Goal: Find specific page/section: Find specific page/section

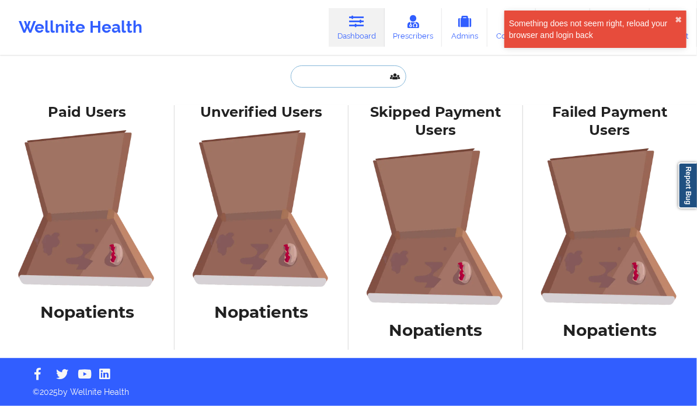
click at [317, 78] on input "text" at bounding box center [349, 76] width 116 height 22
paste input "[PHONE_NUMBER]"
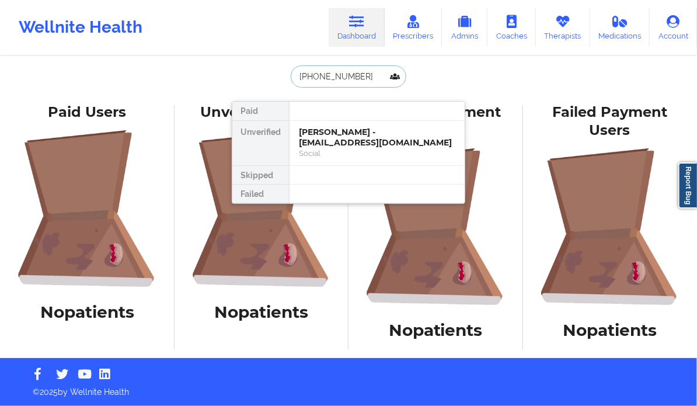
click at [300, 76] on input "[PHONE_NUMBER]" at bounding box center [349, 76] width 116 height 22
type input "6464629669"
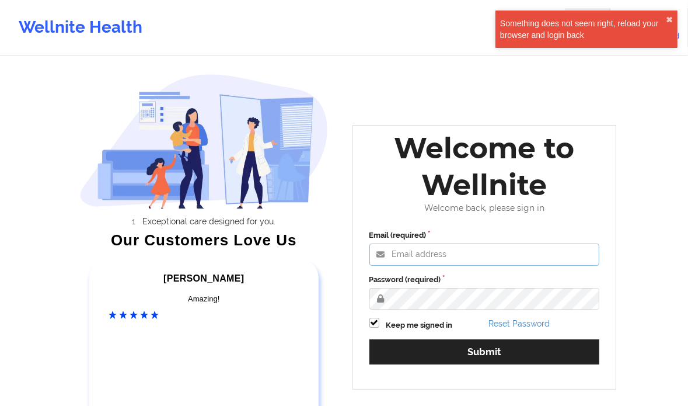
click at [463, 252] on input "Email (required)" at bounding box center [484, 254] width 231 height 22
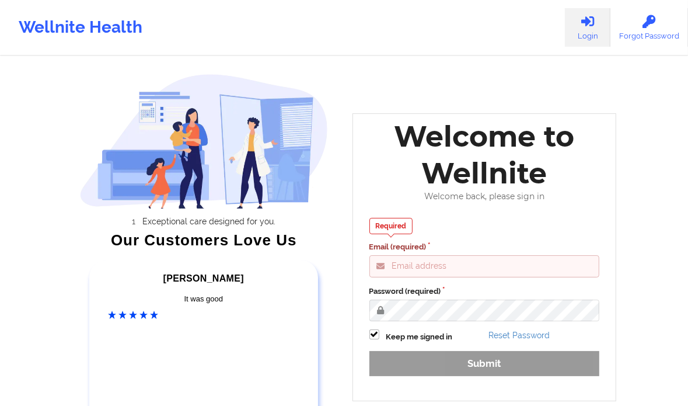
type input "clifford@wellnite.com"
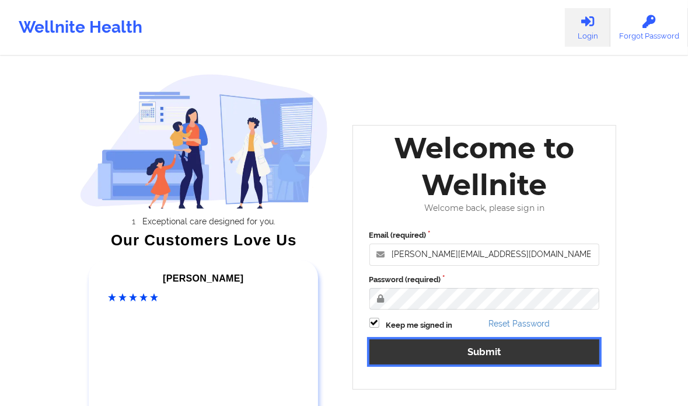
click at [460, 343] on button "Submit" at bounding box center [484, 351] width 231 height 25
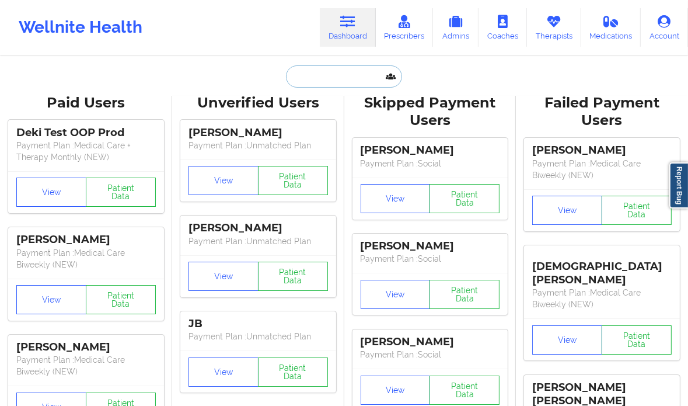
click at [306, 75] on input "text" at bounding box center [344, 76] width 116 height 22
paste input "[PHONE_NUMBER]"
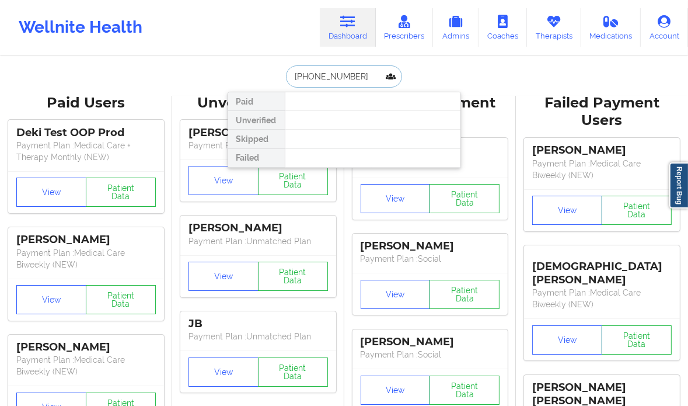
click at [296, 77] on input "[PHONE_NUMBER]" at bounding box center [344, 76] width 116 height 22
click at [315, 69] on input "6464629669" at bounding box center [344, 76] width 116 height 22
paste input "Mary A Roche"
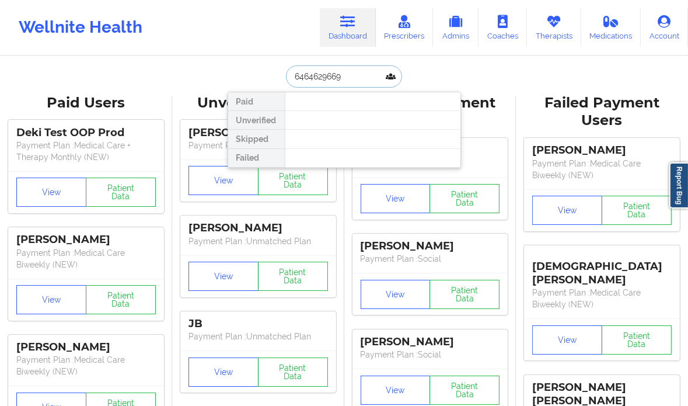
type input "Mary A Roche"
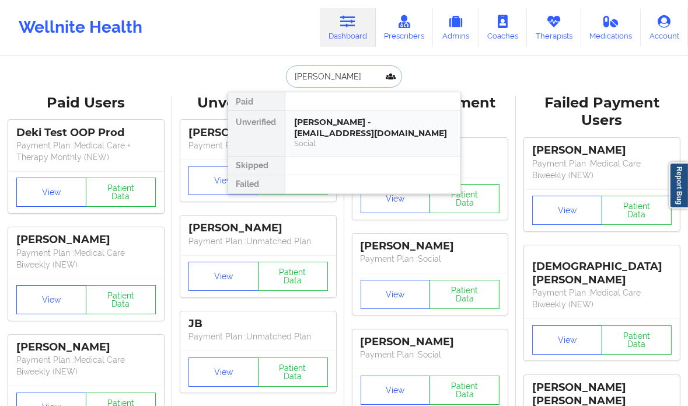
click at [404, 123] on div "Mary A Roche - goldleafframing@hotmail.com" at bounding box center [373, 128] width 156 height 22
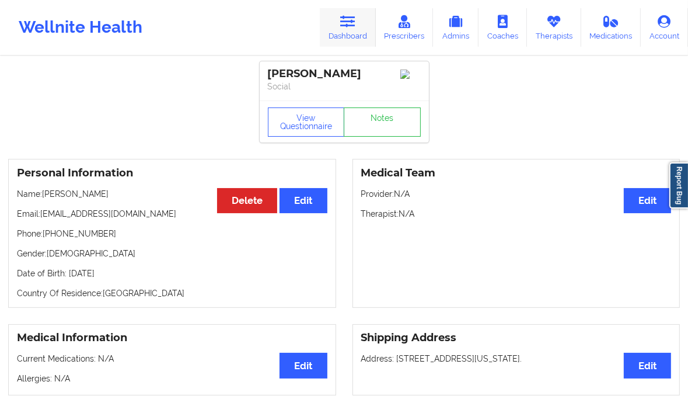
click at [355, 26] on icon at bounding box center [347, 21] width 15 height 13
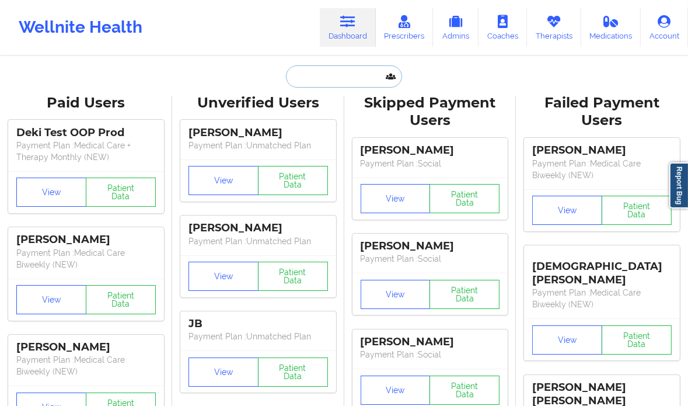
click at [342, 80] on input "text" at bounding box center [344, 76] width 116 height 22
paste input "13477720746"
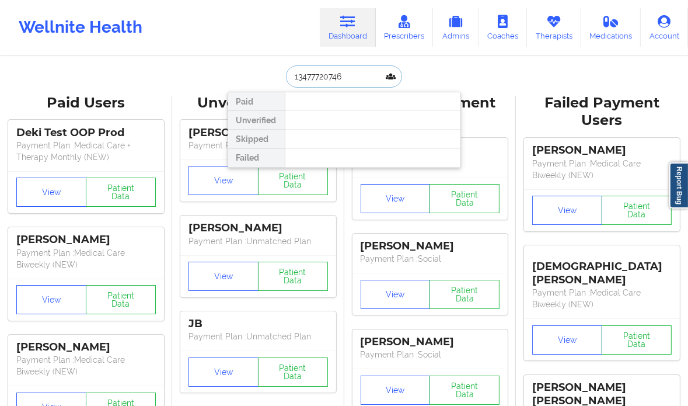
click at [313, 76] on input "13477720746" at bounding box center [344, 76] width 116 height 22
paste input "Medina Welsh evening"
type input "Medina Welsh evening"
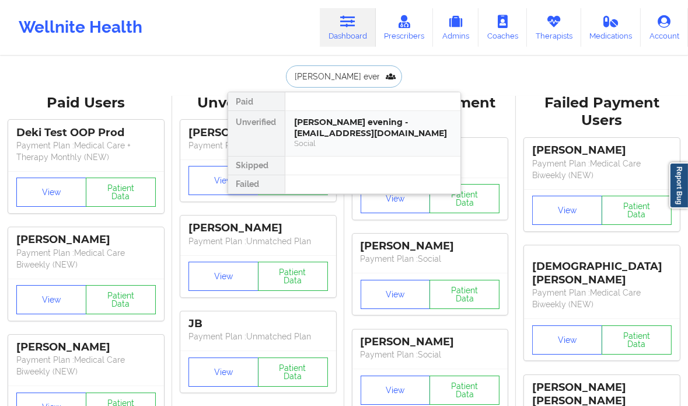
click at [359, 137] on div "Medina Welsh evening - dinawelsh82@hotmail.com" at bounding box center [373, 128] width 156 height 22
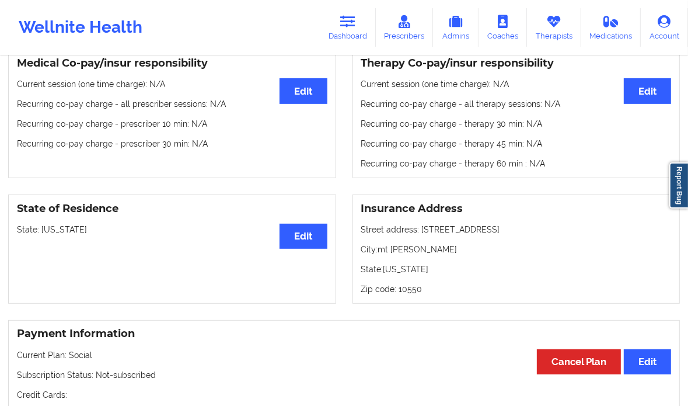
scroll to position [389, 0]
